Goal: Navigation & Orientation: Go to known website

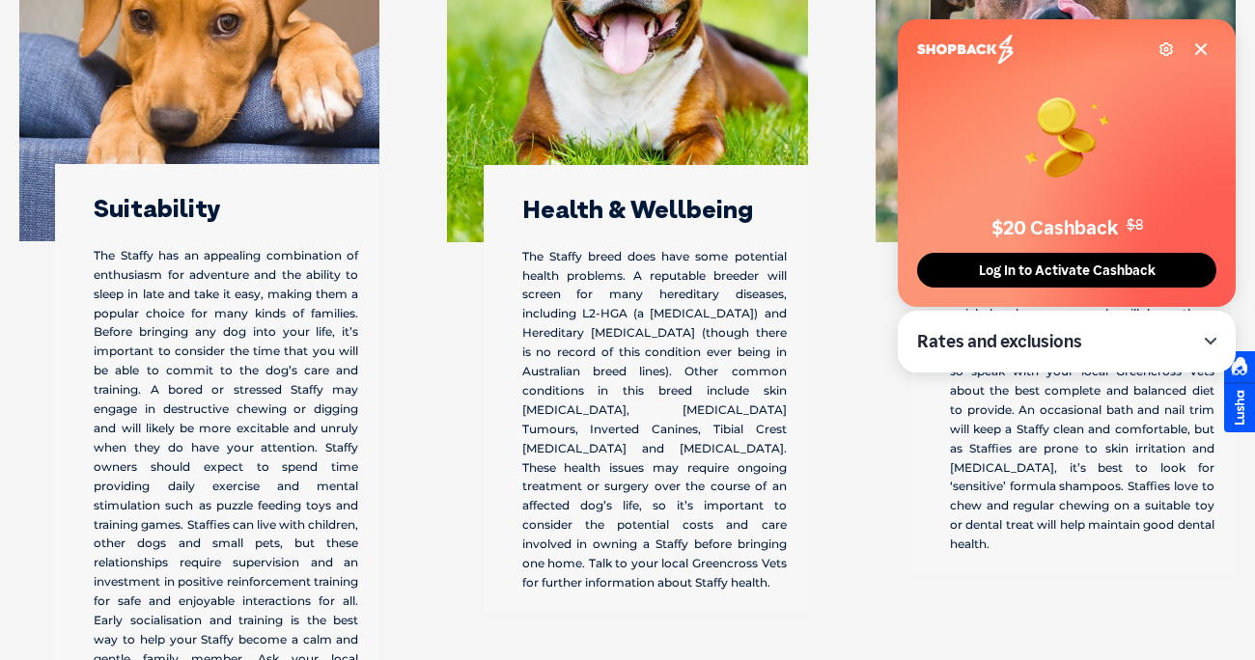
scroll to position [3448, 0]
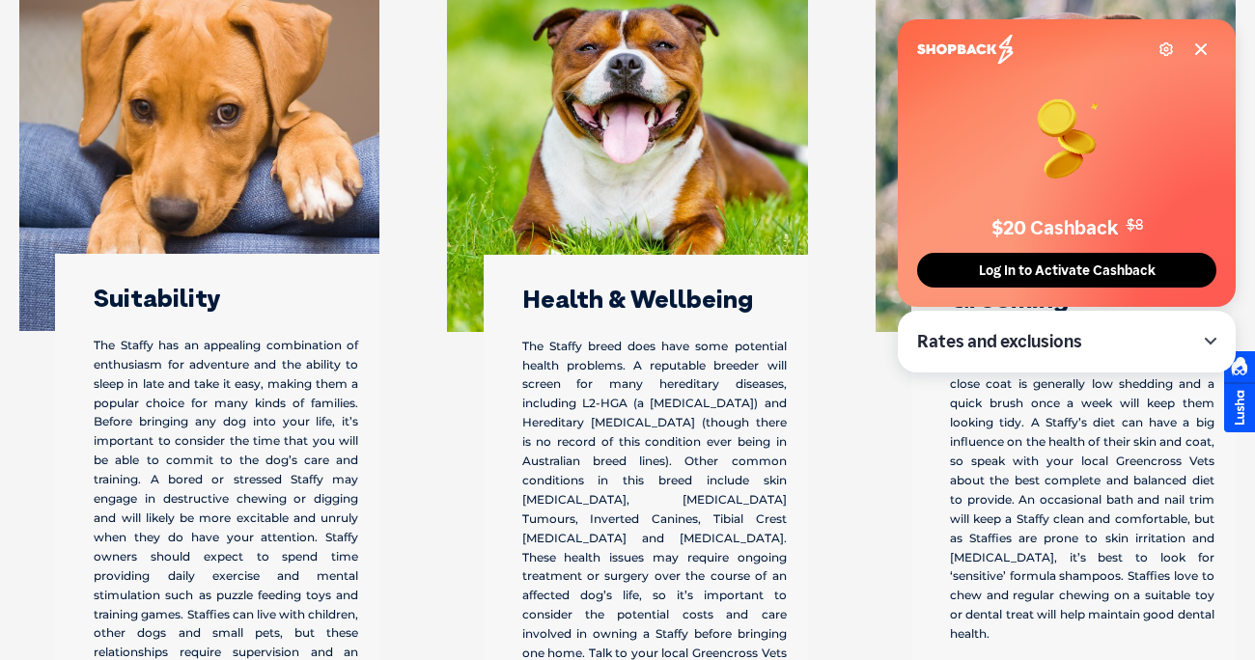
click at [1209, 41] on div "Settings $20 Cashback $8 Log In to Activate Cashback" at bounding box center [1067, 163] width 338 height 288
click at [1201, 52] on icon at bounding box center [1200, 49] width 15 height 15
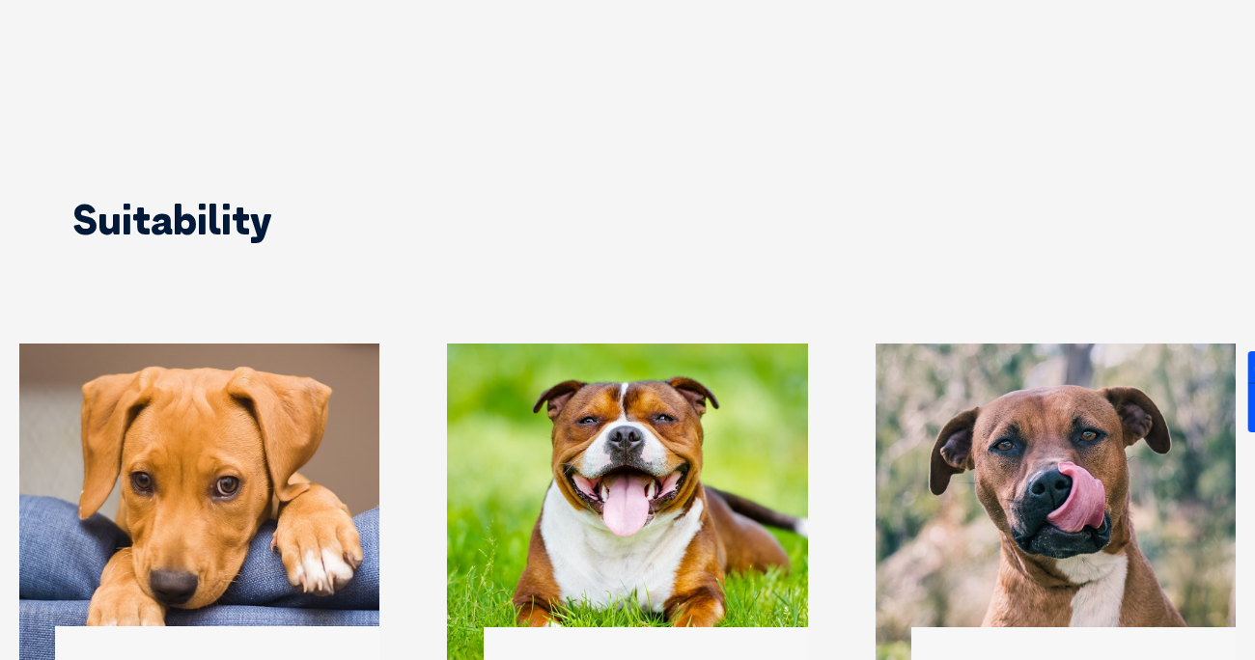
scroll to position [3069, 0]
